Goal: Information Seeking & Learning: Learn about a topic

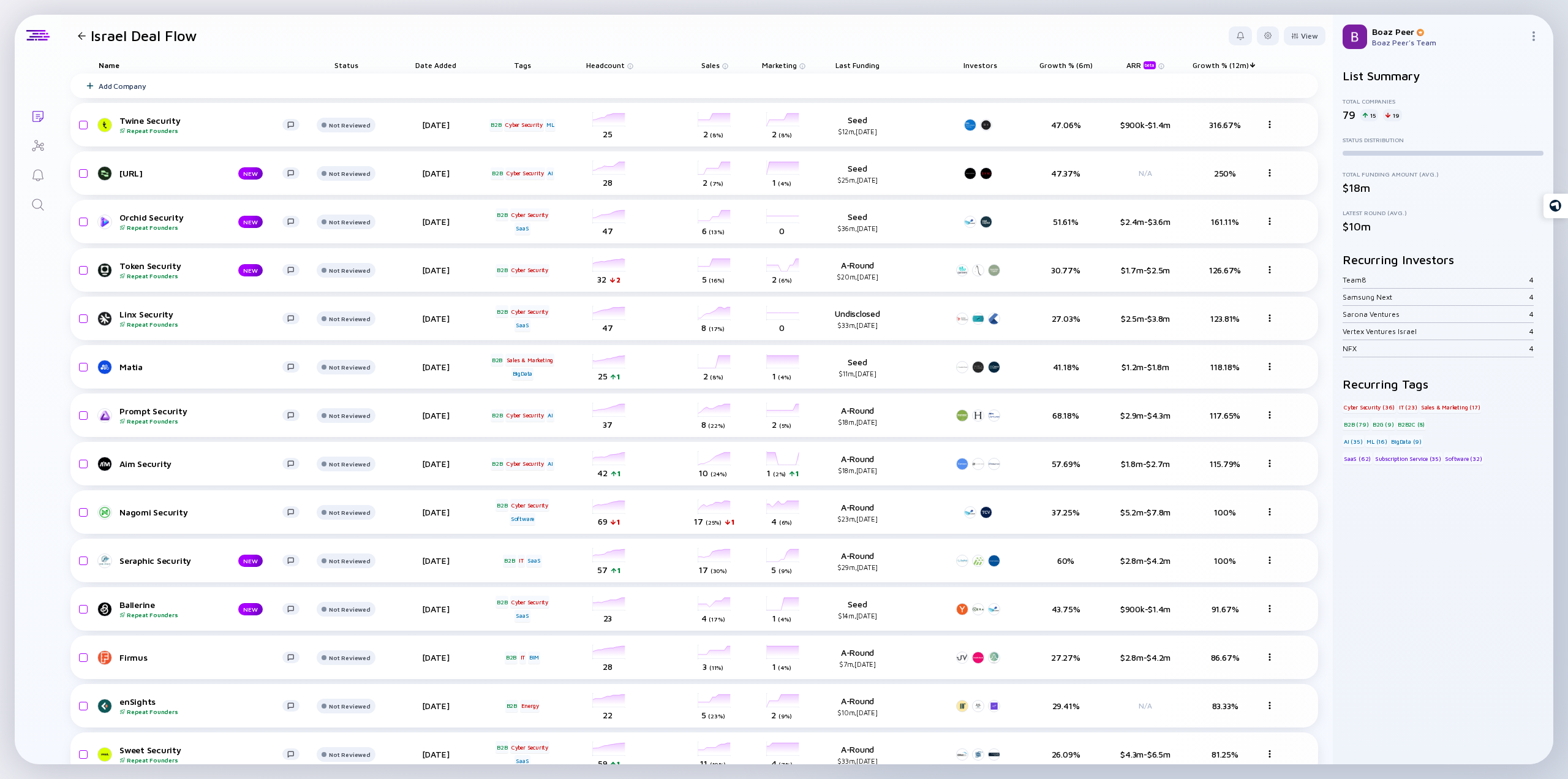
click at [34, 202] on icon "Search" at bounding box center [39, 204] width 15 height 15
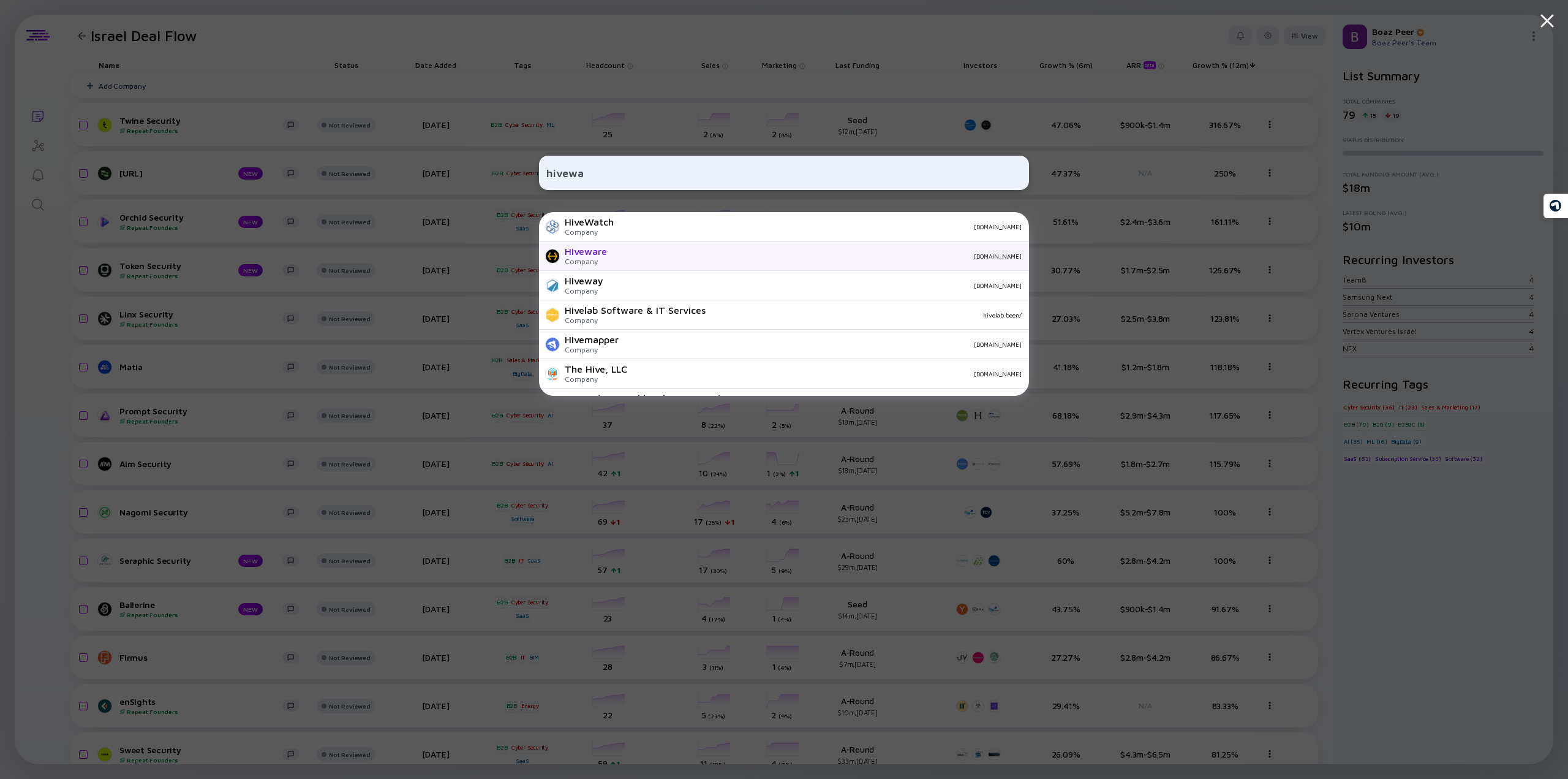
type input "hivewa"
click at [598, 261] on div "Company" at bounding box center [586, 262] width 42 height 9
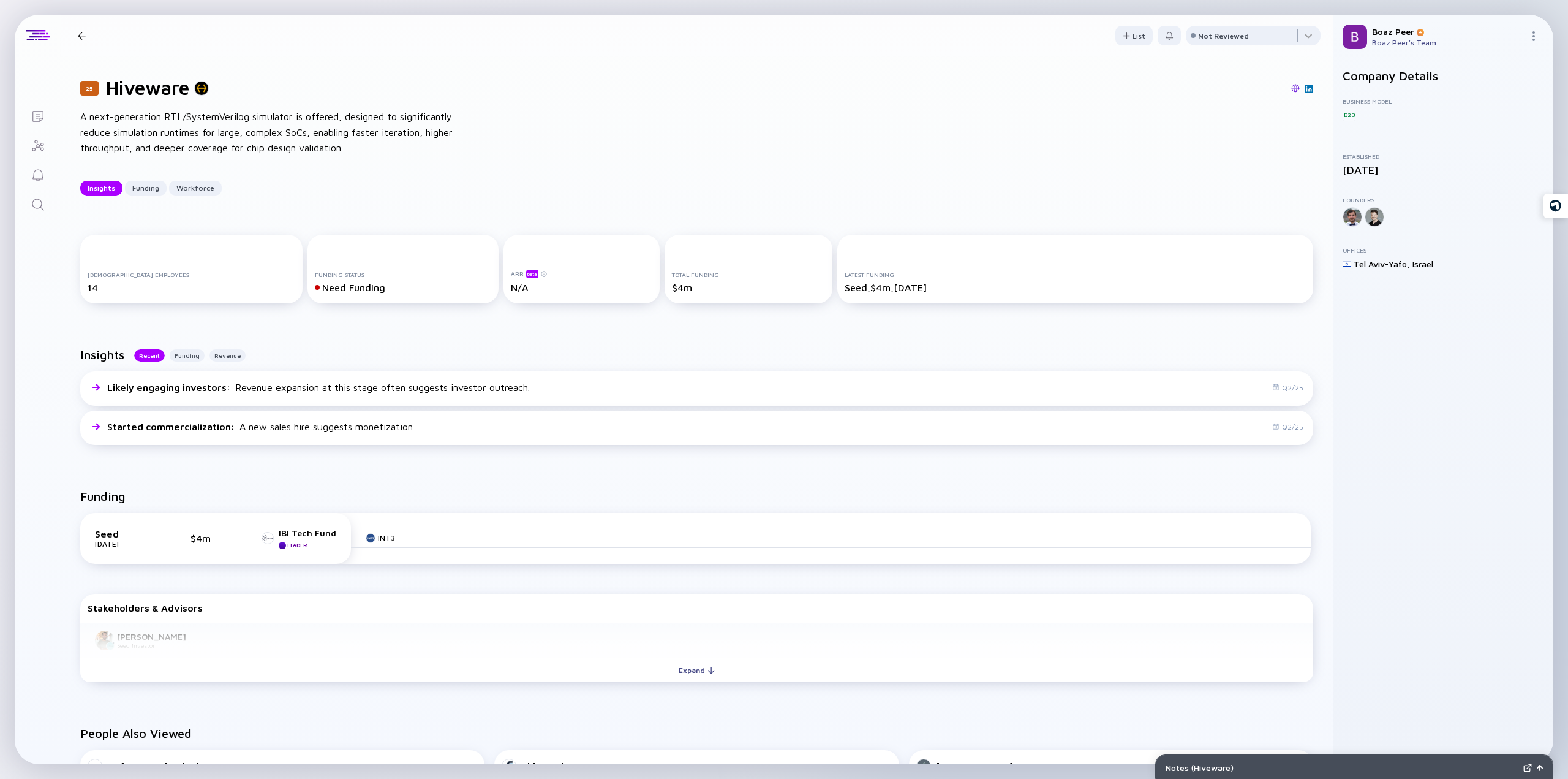
scroll to position [122, 0]
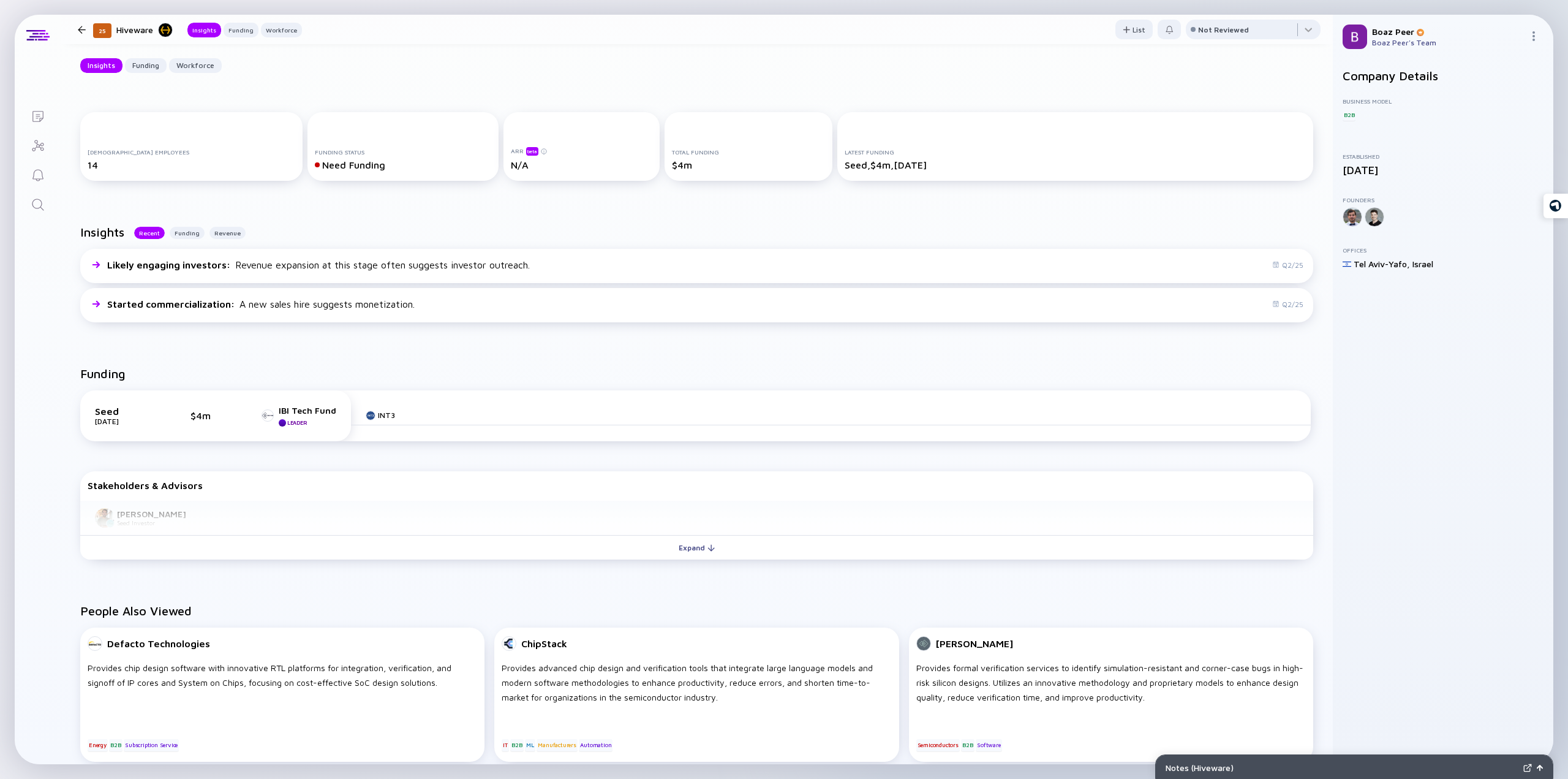
click at [160, 509] on div "Bradley Lafond Seed Investor" at bounding box center [697, 518] width 1234 height 35
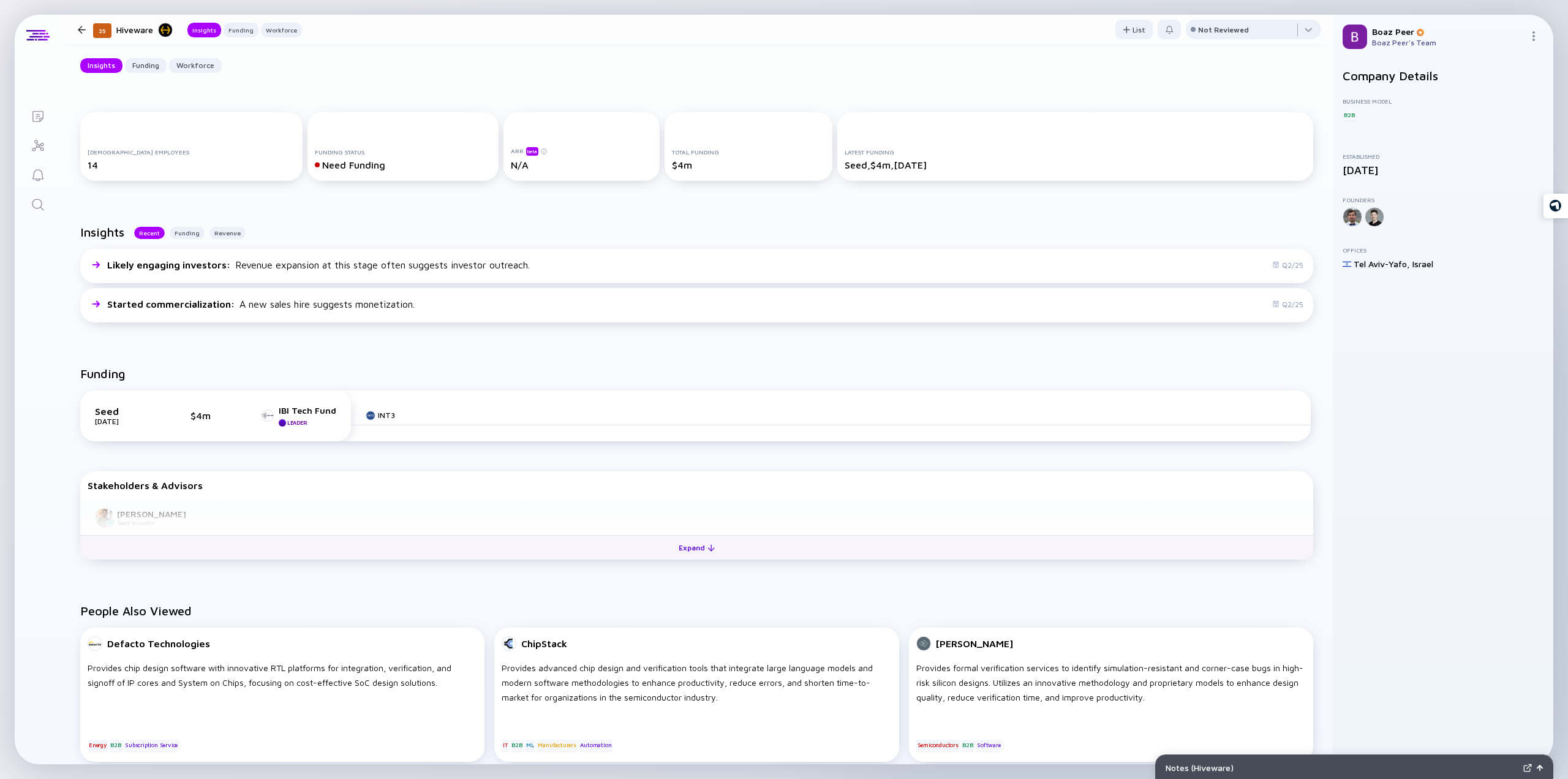
click at [690, 546] on div "Expand" at bounding box center [697, 547] width 51 height 19
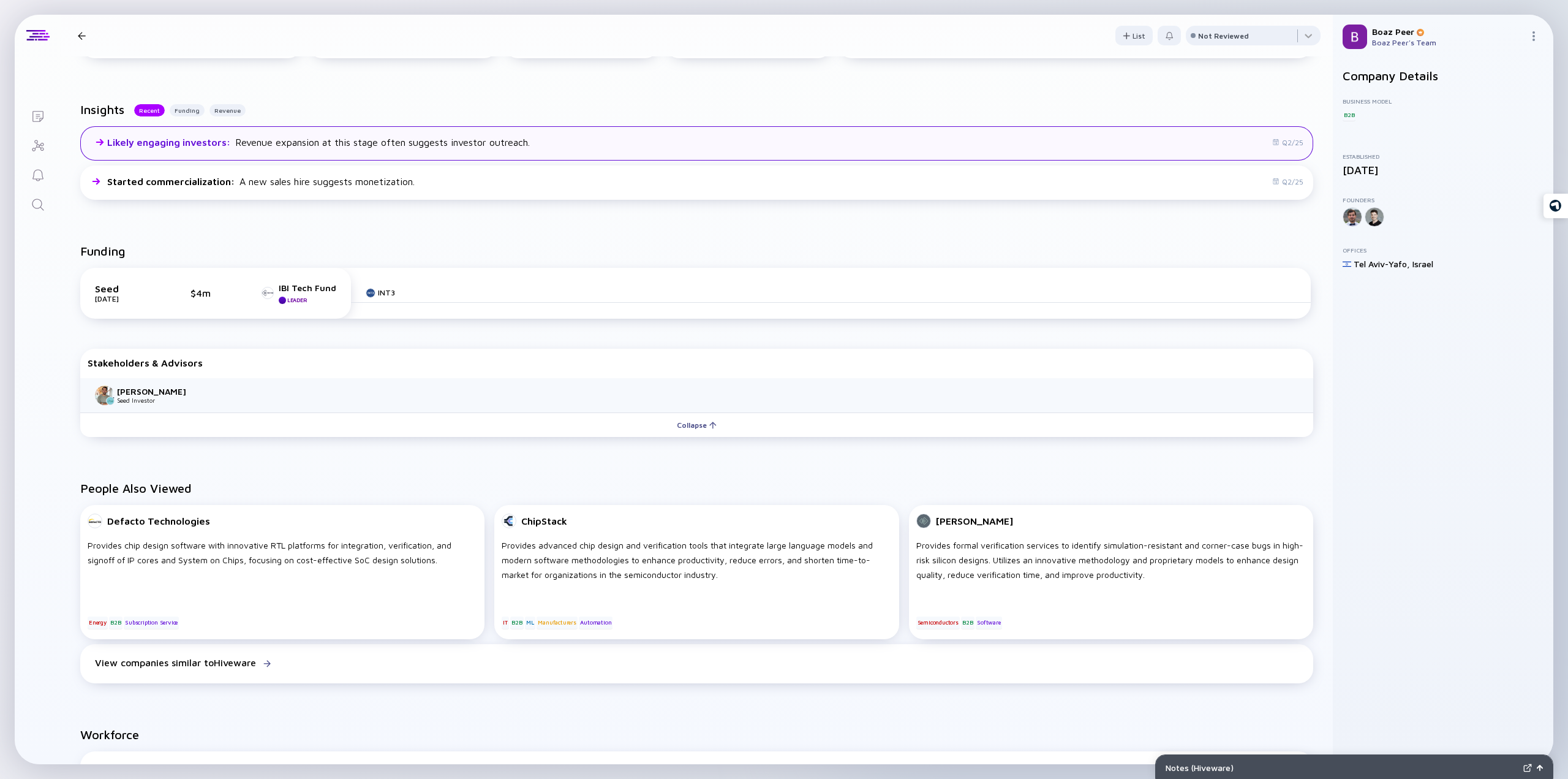
scroll to position [0, 0]
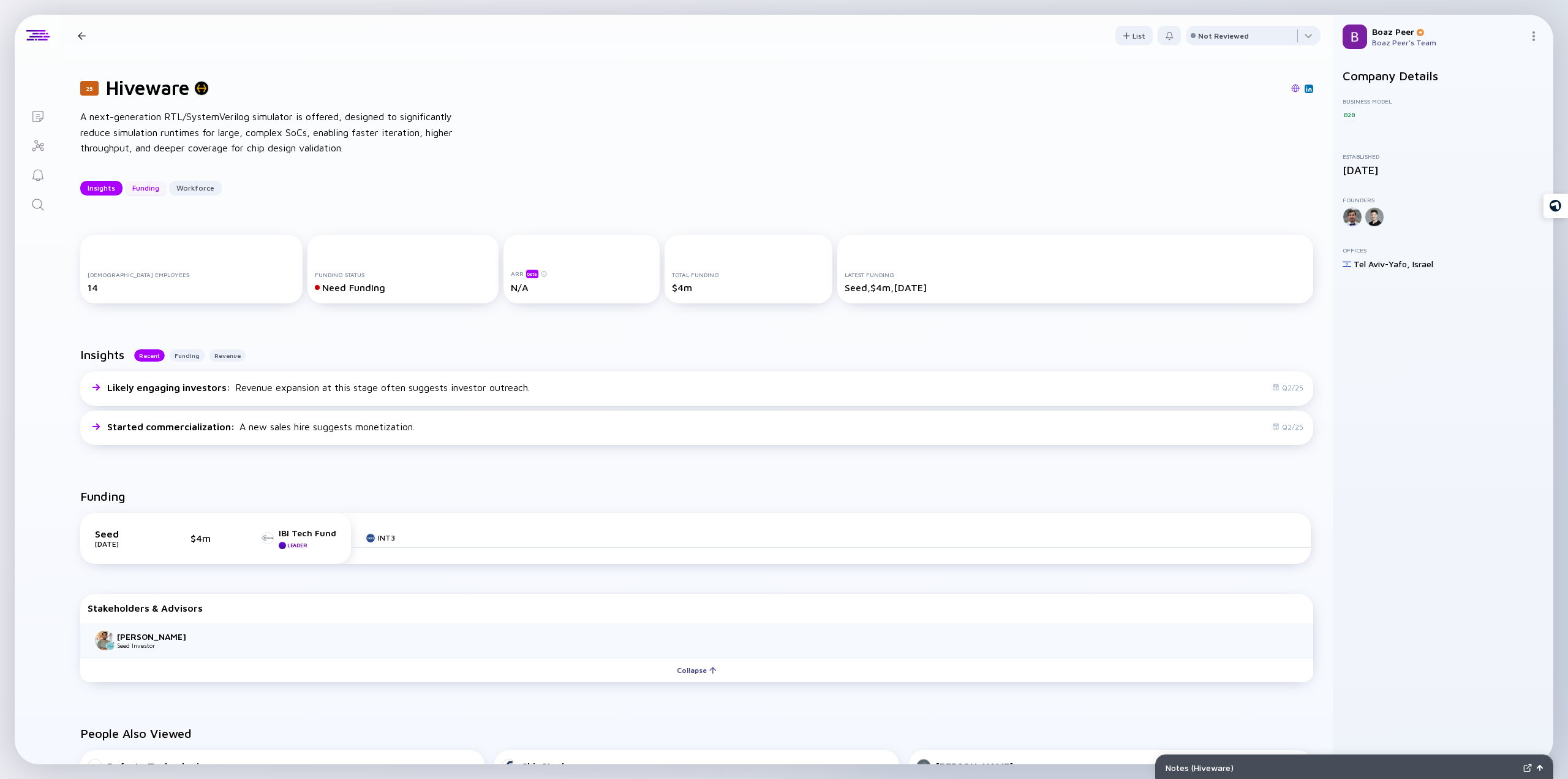
click at [137, 190] on div "Funding" at bounding box center [146, 187] width 41 height 19
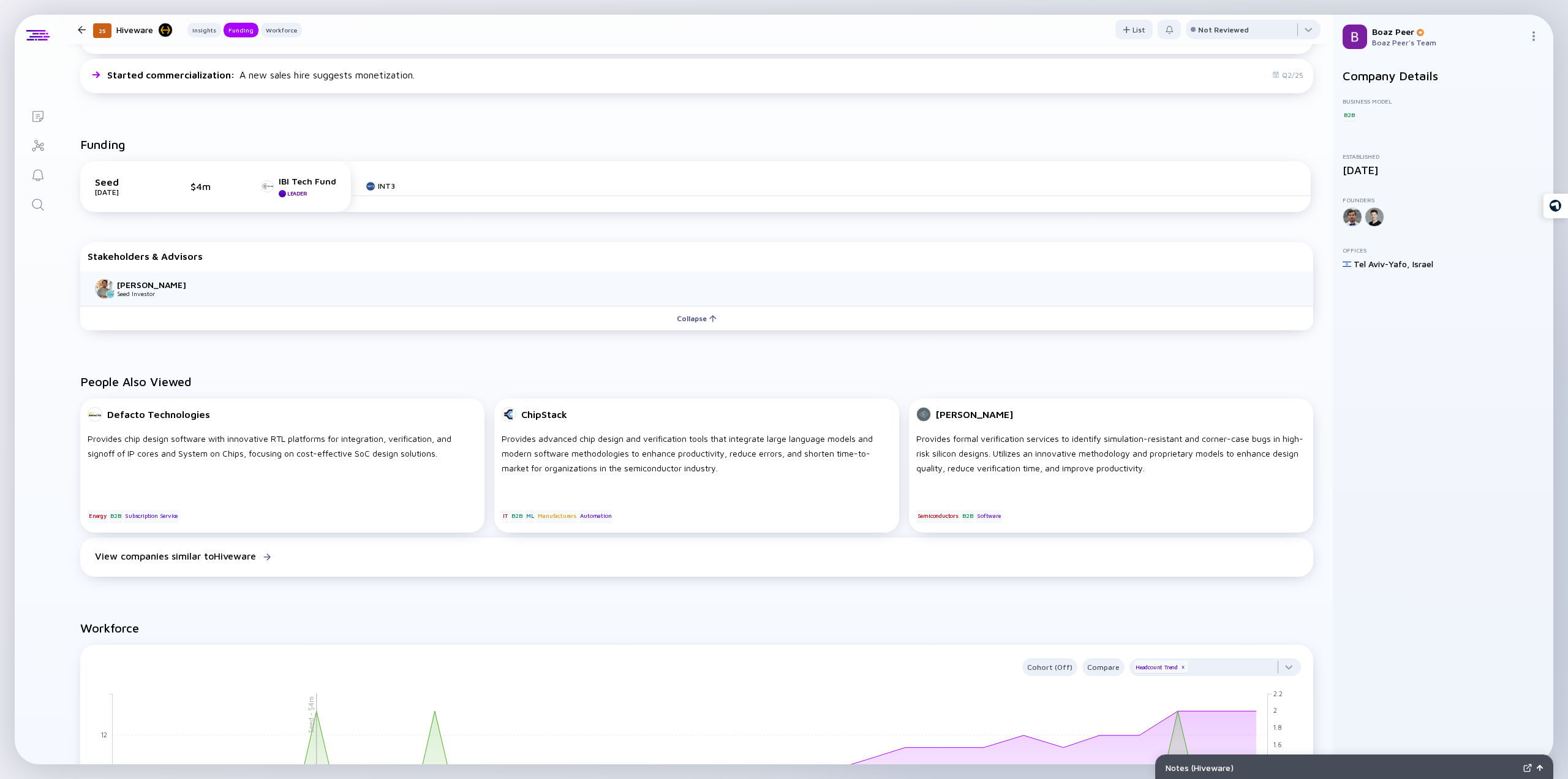
scroll to position [290, 0]
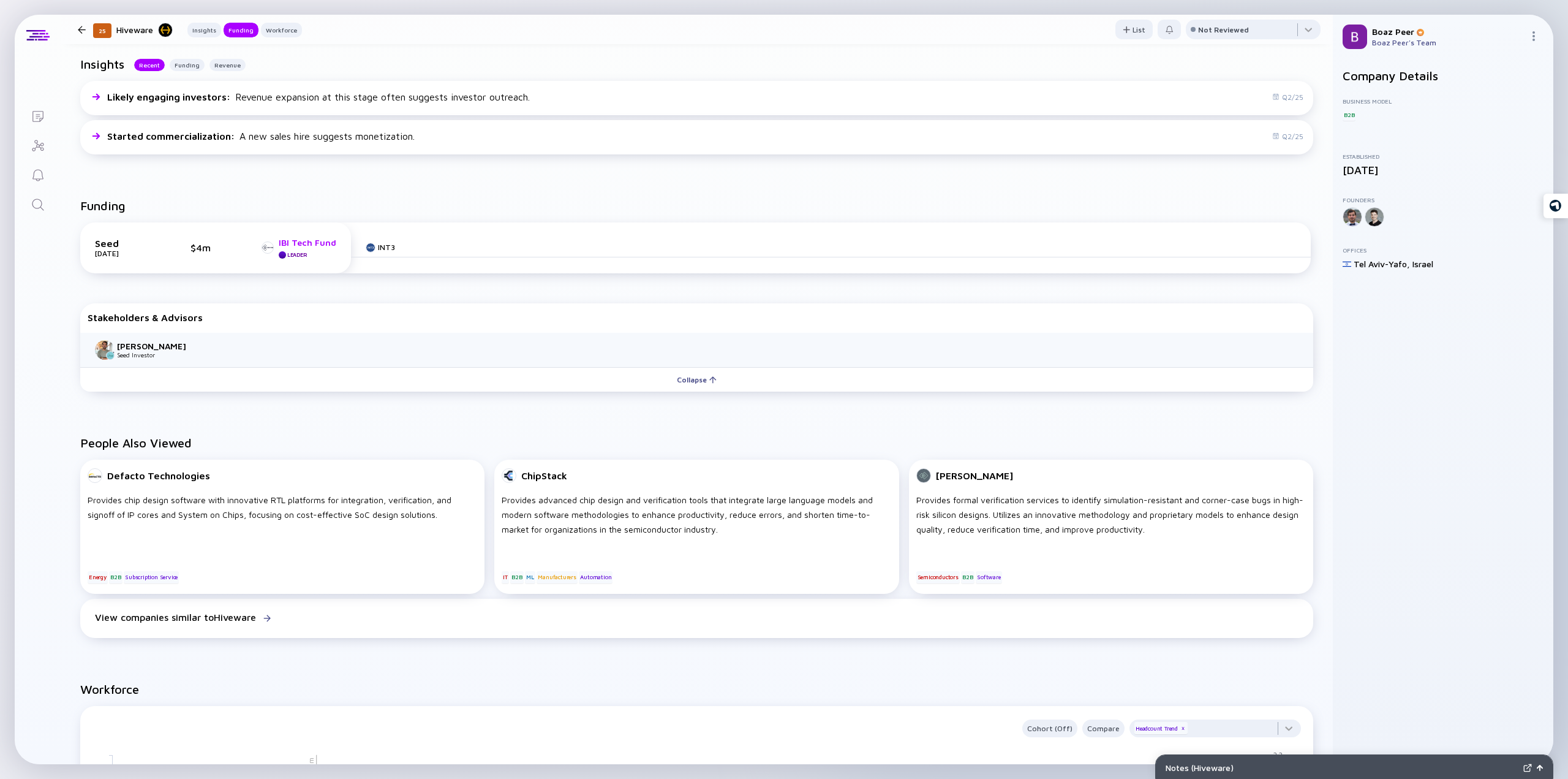
click at [315, 242] on div "IBI Tech Fund" at bounding box center [307, 242] width 57 height 10
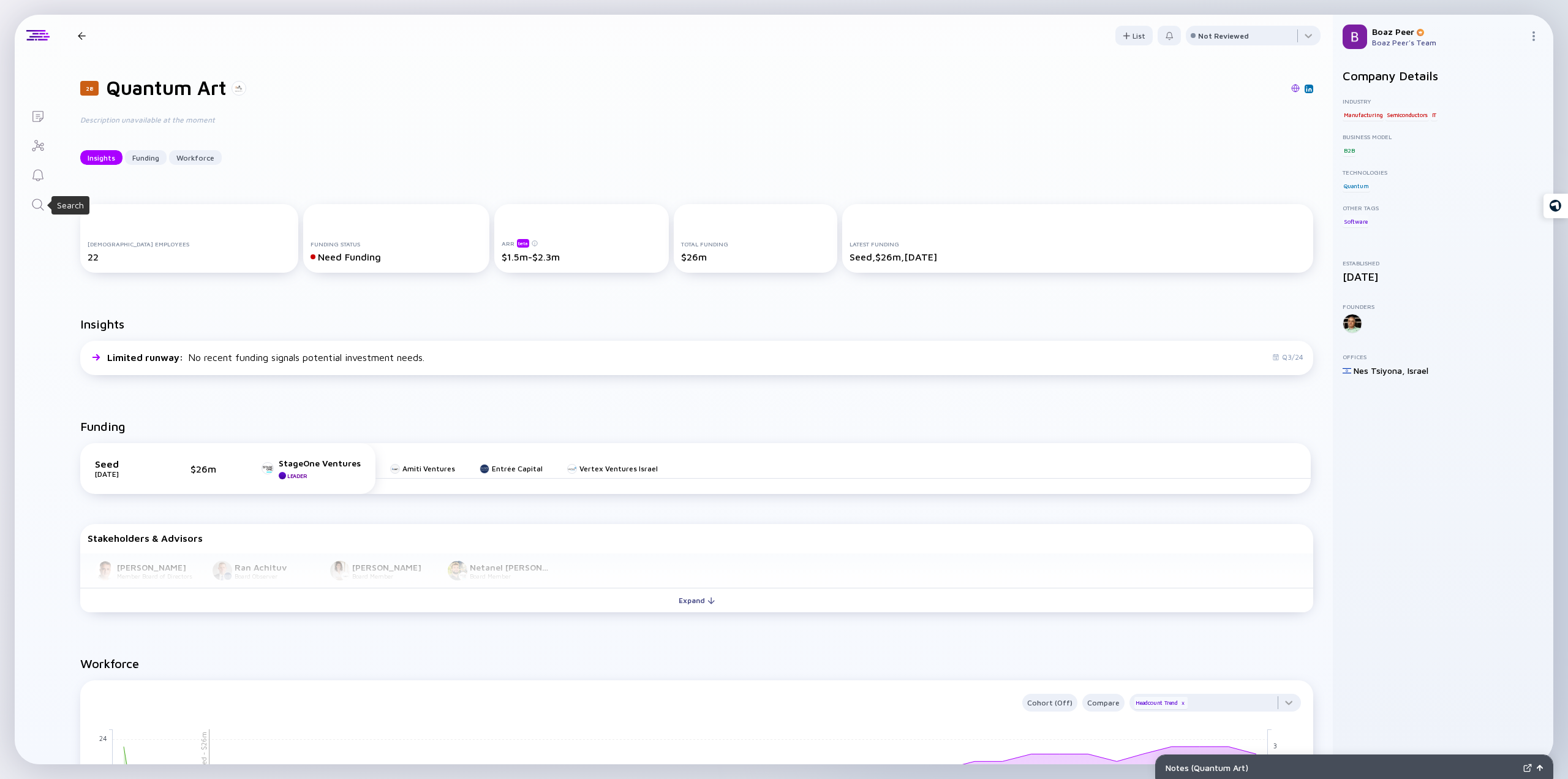
click at [34, 200] on icon "Search" at bounding box center [38, 204] width 11 height 11
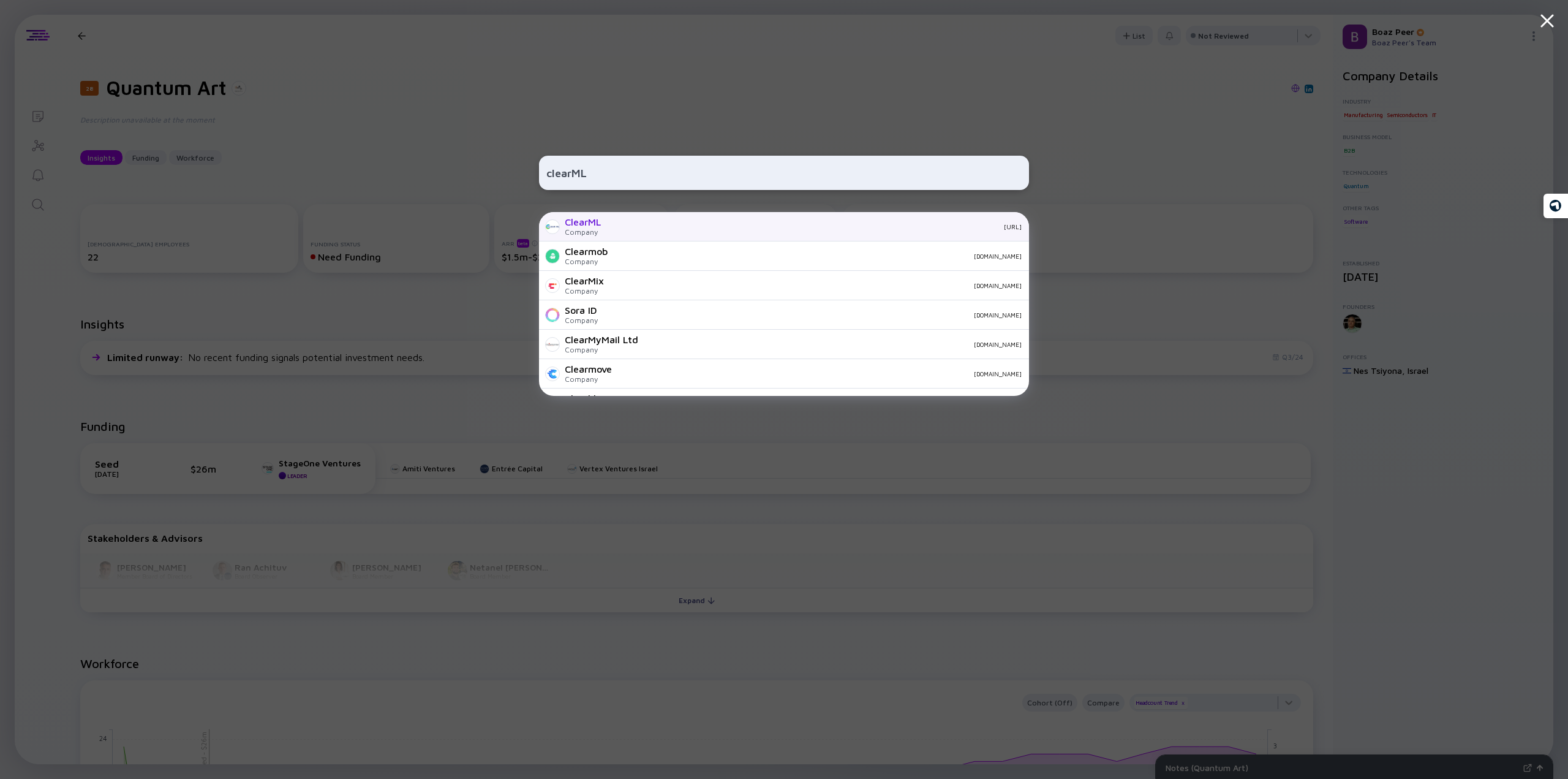
type input "clearML"
click at [606, 227] on div "ClearML Company [URL]" at bounding box center [784, 226] width 490 height 29
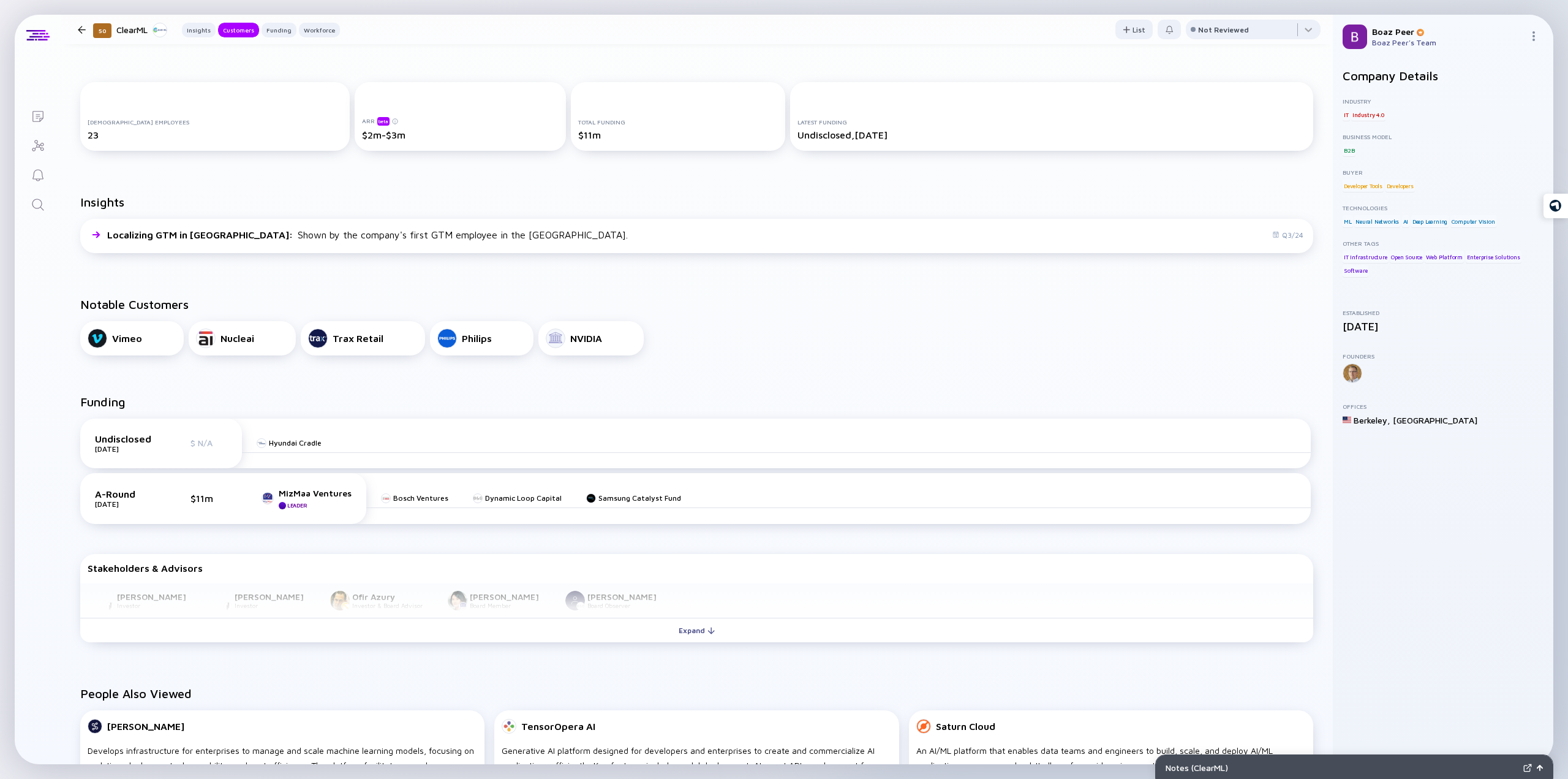
scroll to position [245, 0]
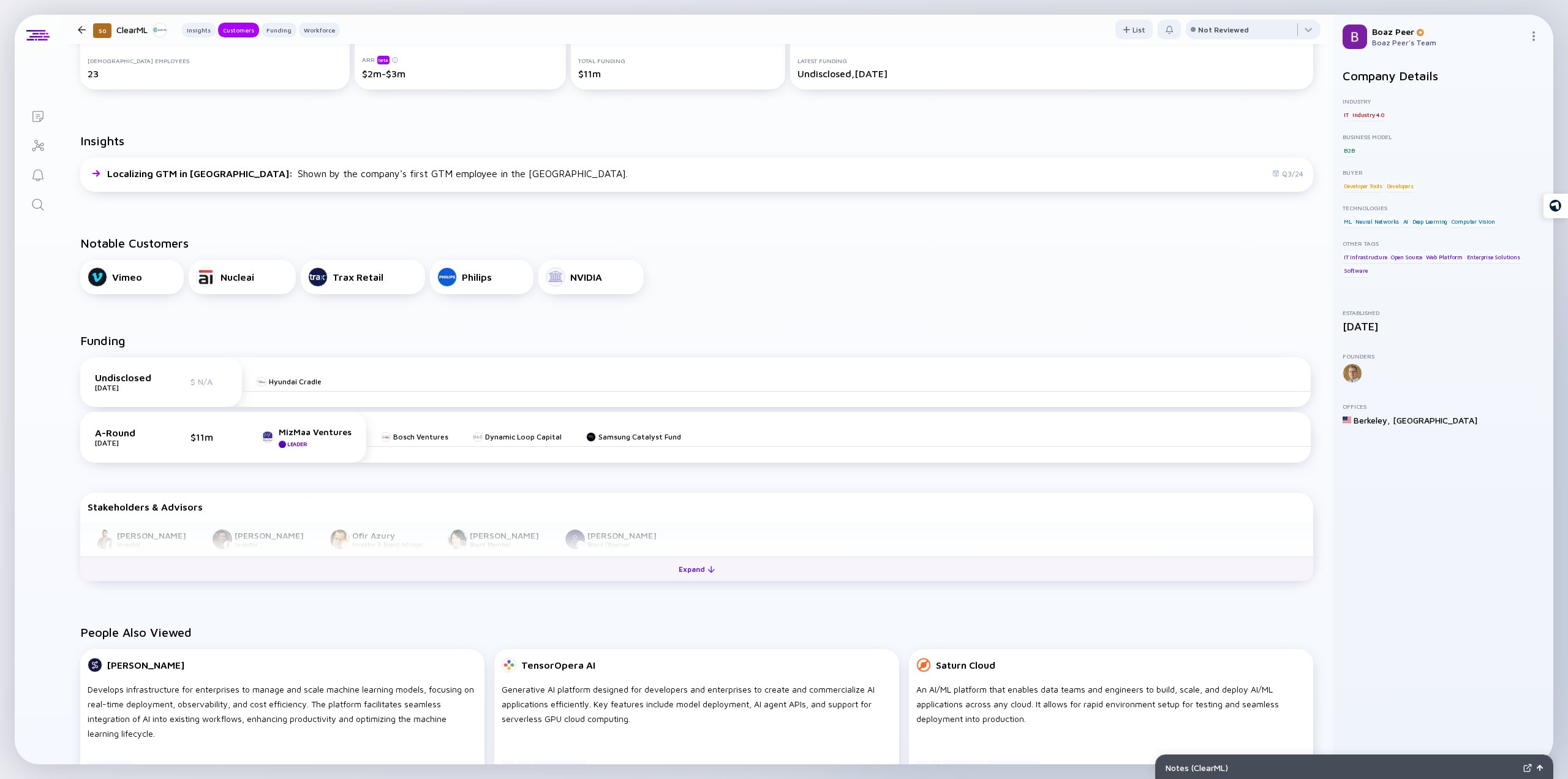
click at [683, 568] on div "Expand" at bounding box center [697, 569] width 51 height 19
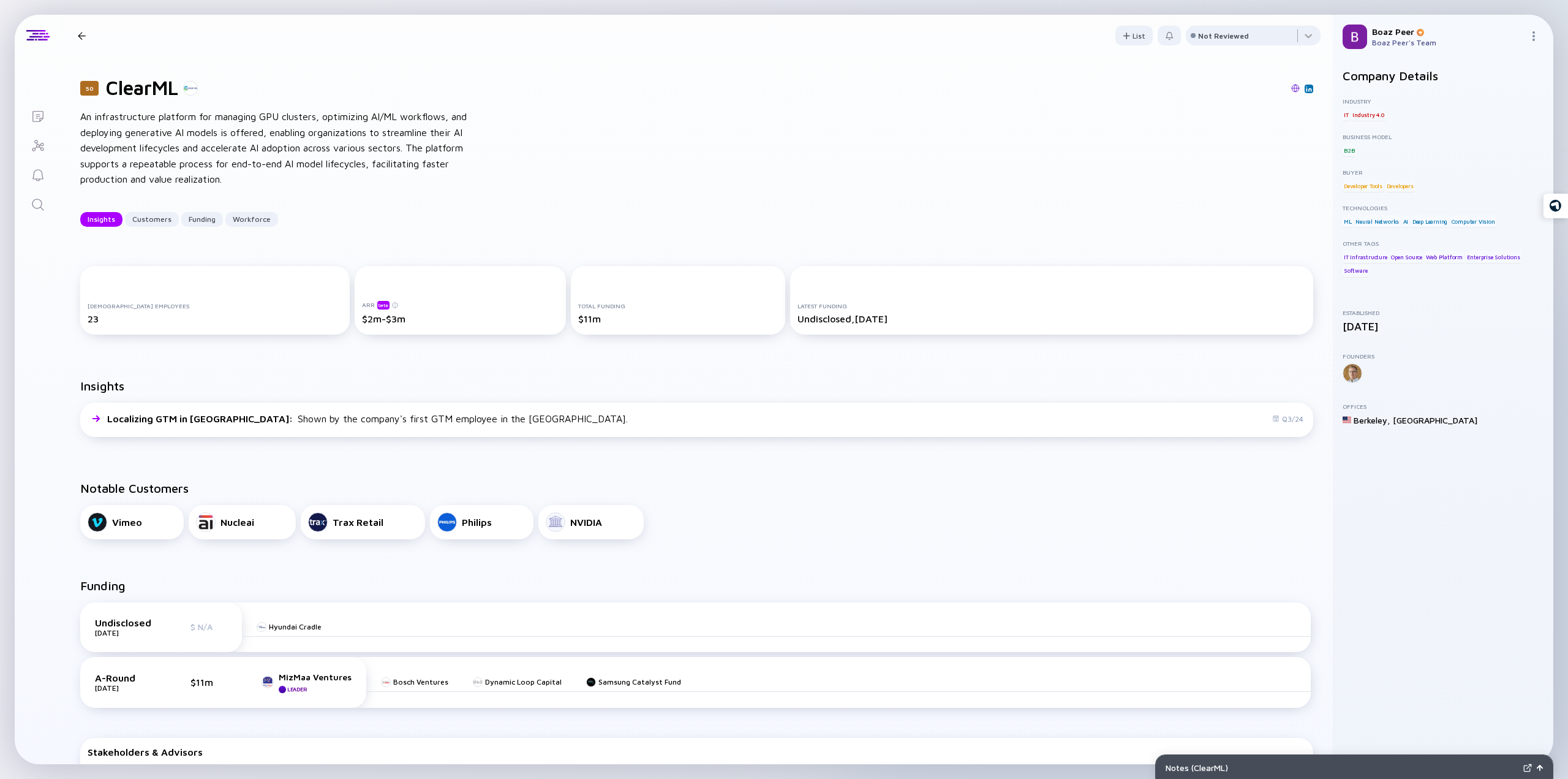
scroll to position [184, 0]
